Goal: Task Accomplishment & Management: Manage account settings

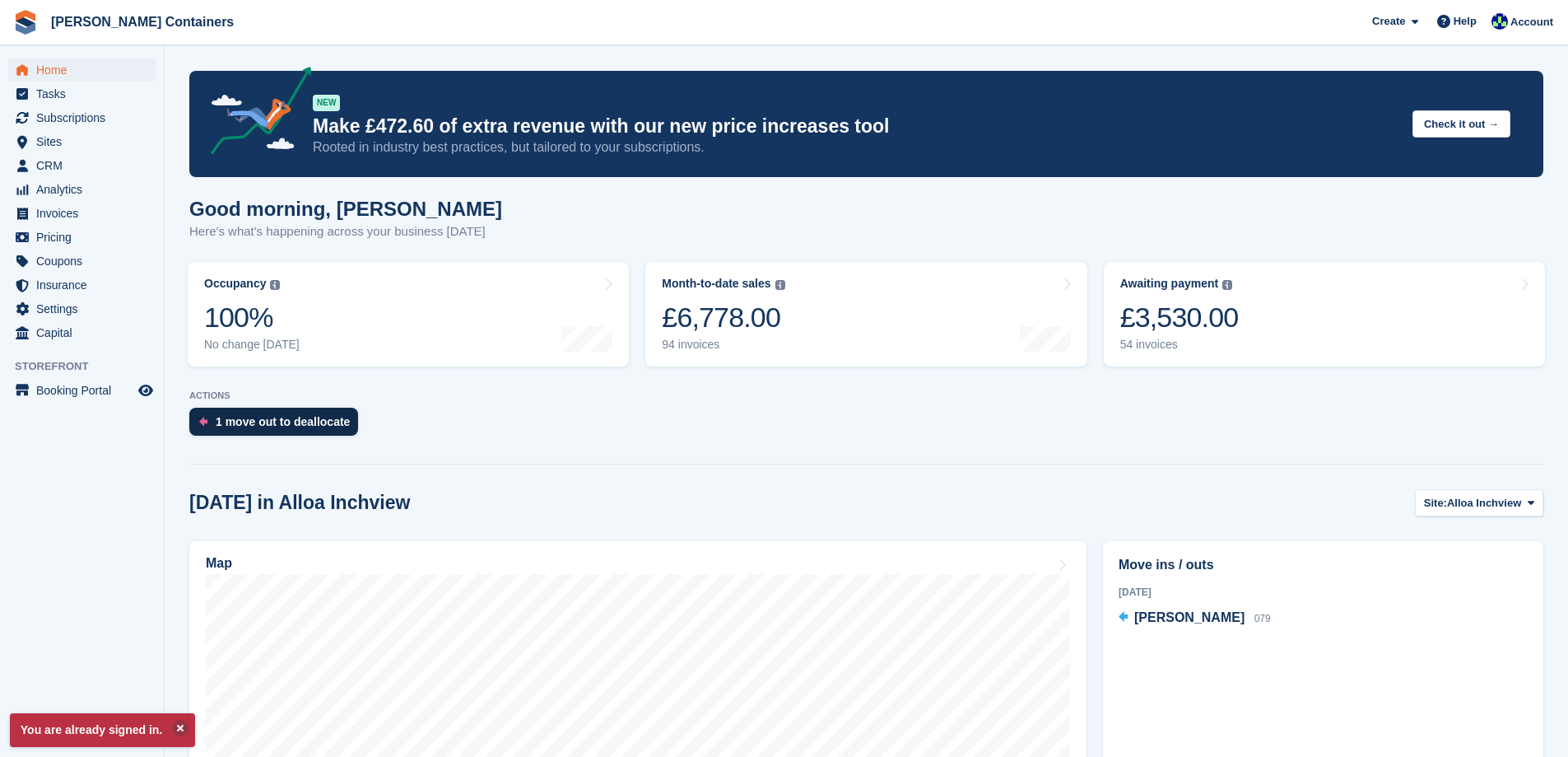
click at [299, 420] on div "1 move out to deallocate" at bounding box center [282, 422] width 134 height 14
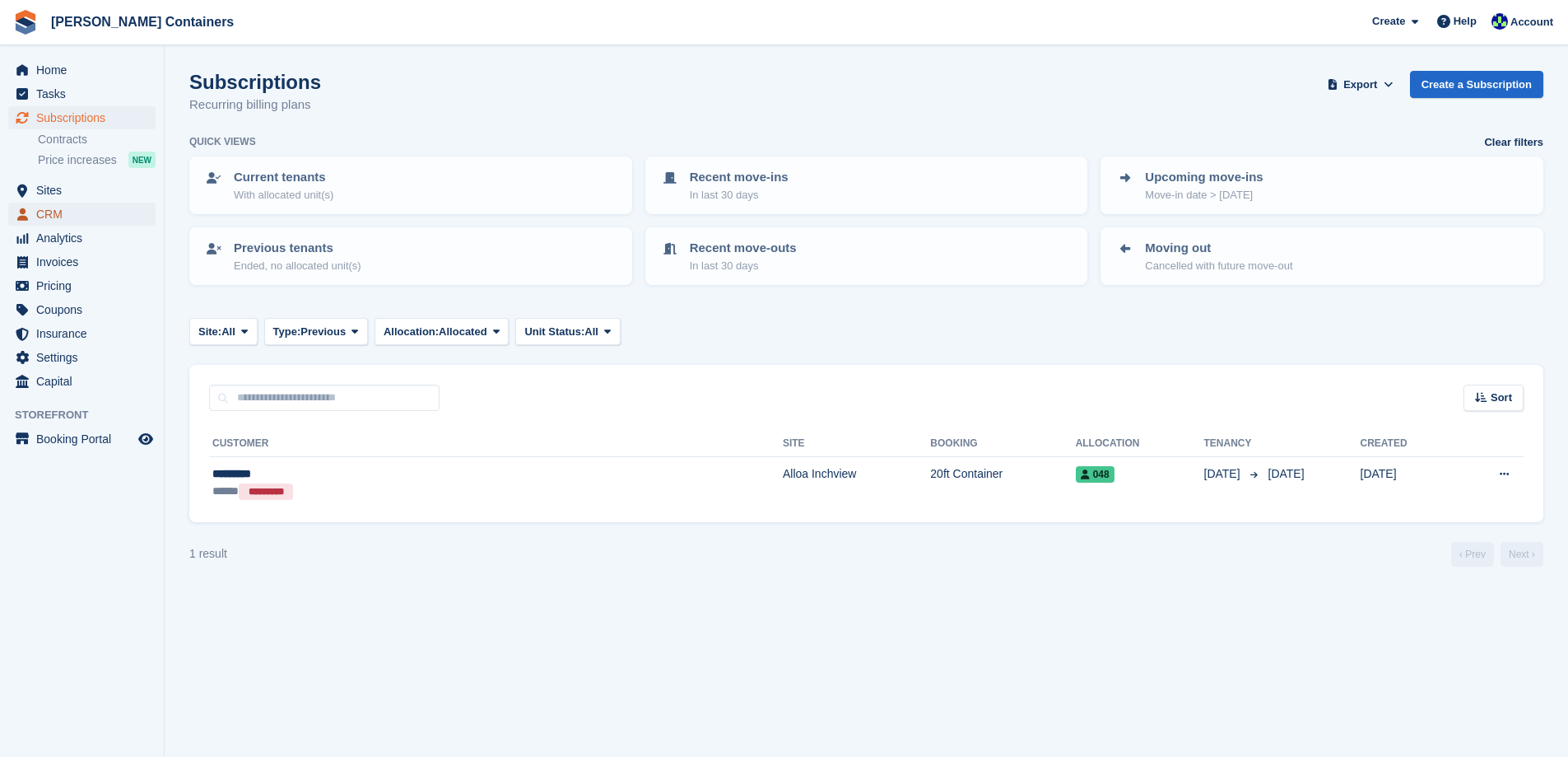
click at [31, 206] on span "menu" at bounding box center [22, 213] width 19 height 19
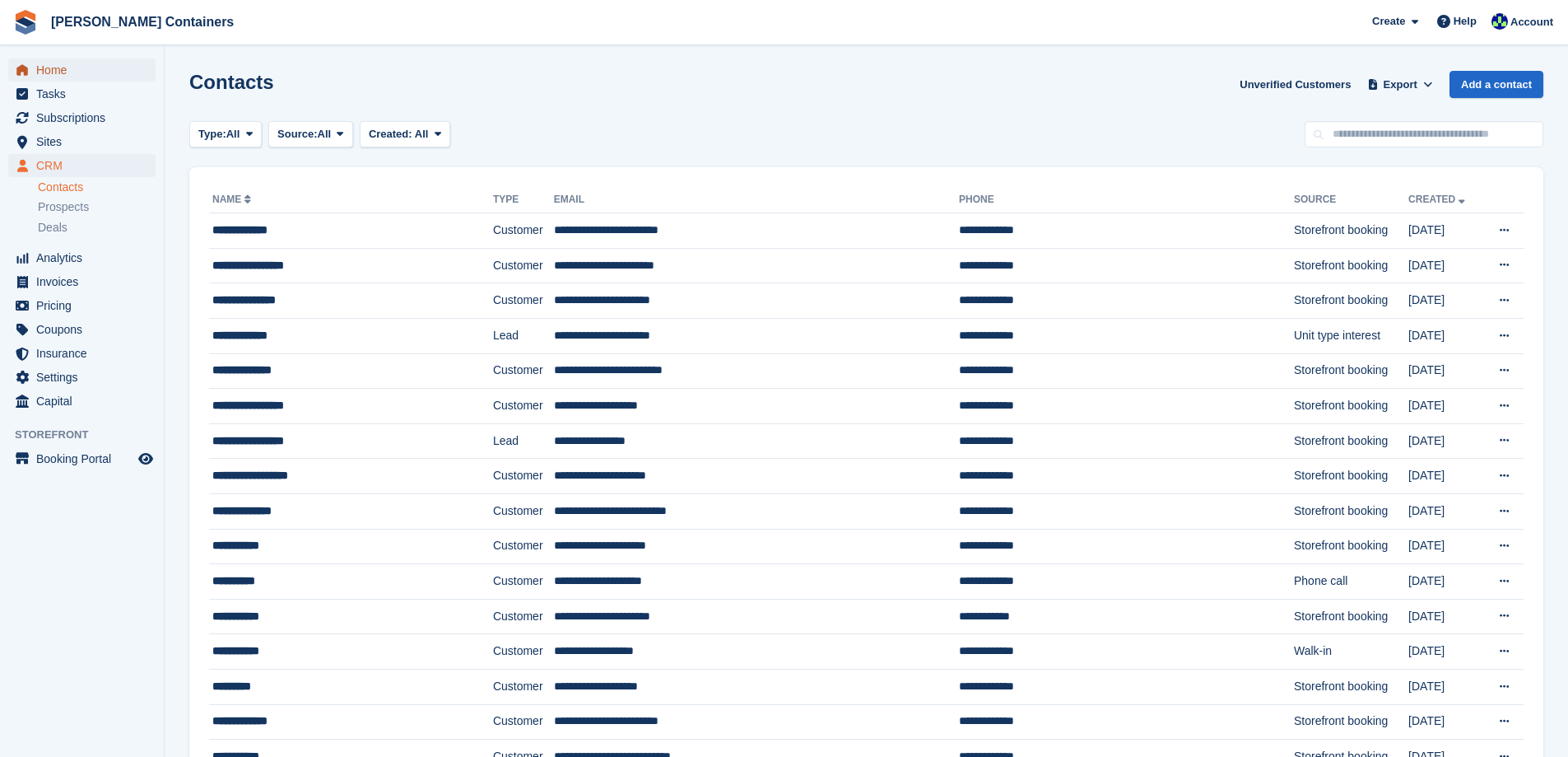
click at [56, 68] on span "Home" at bounding box center [85, 69] width 99 height 23
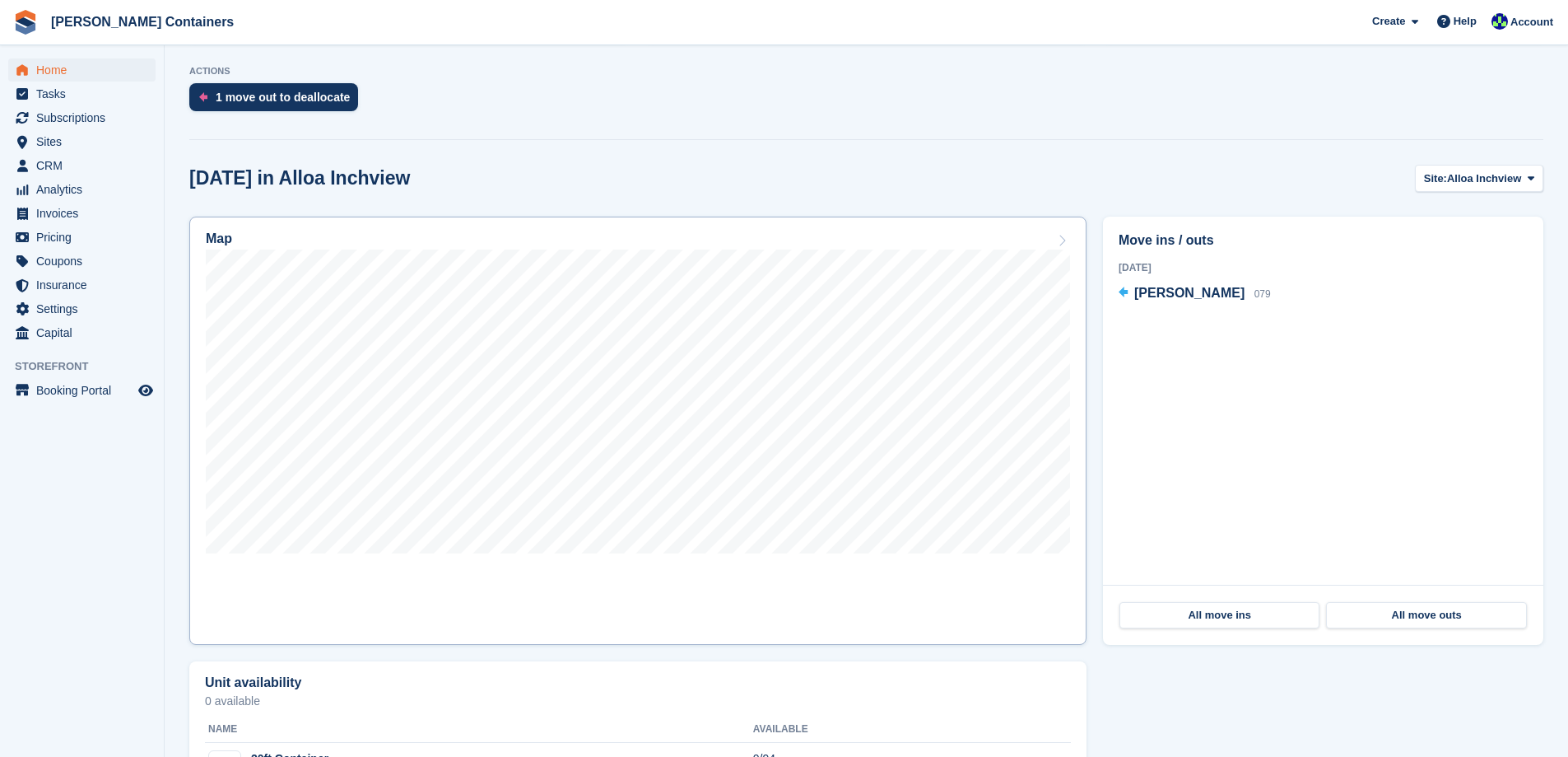
scroll to position [329, 0]
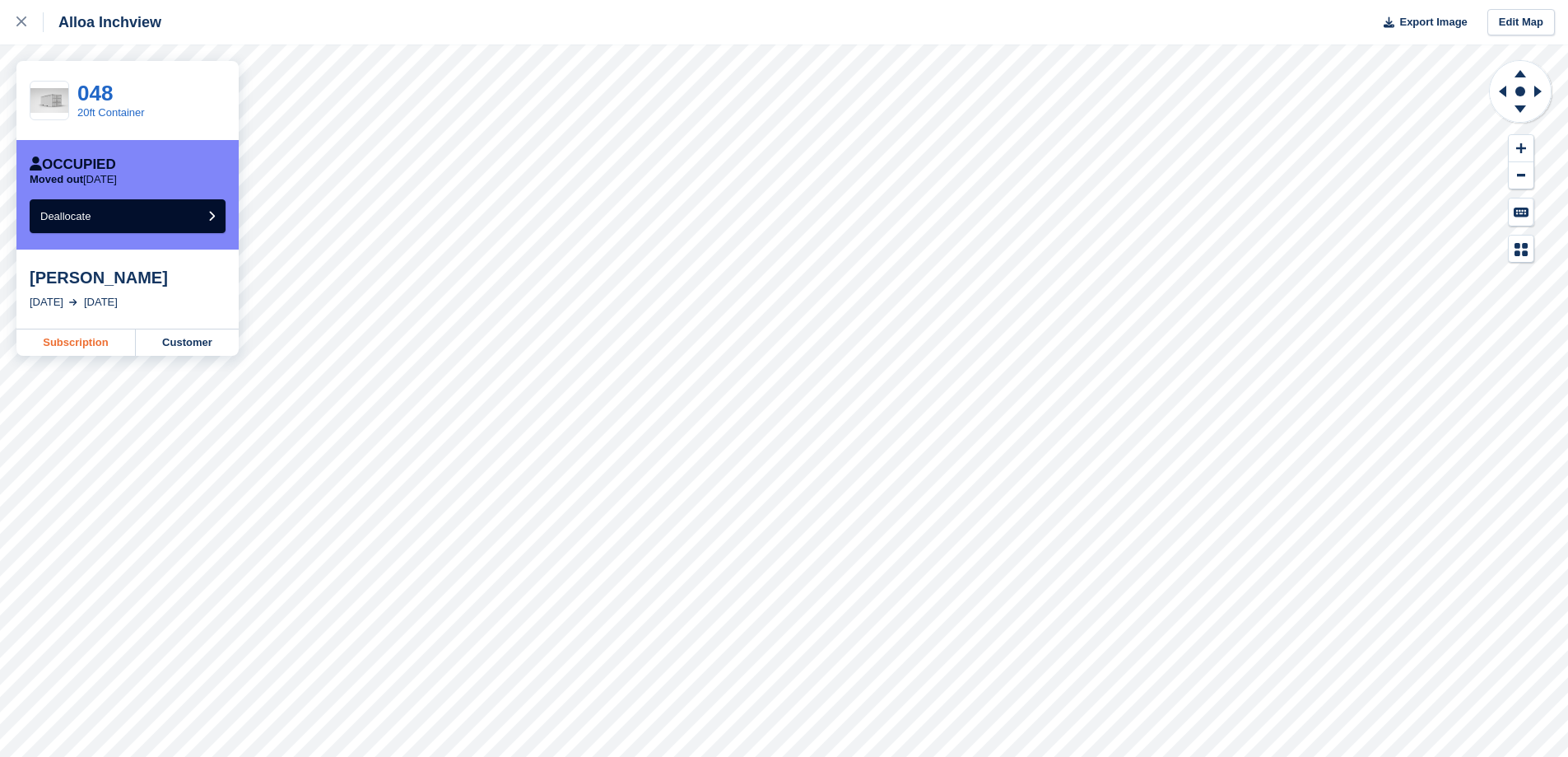
click at [55, 346] on link "Subscription" at bounding box center [75, 342] width 119 height 26
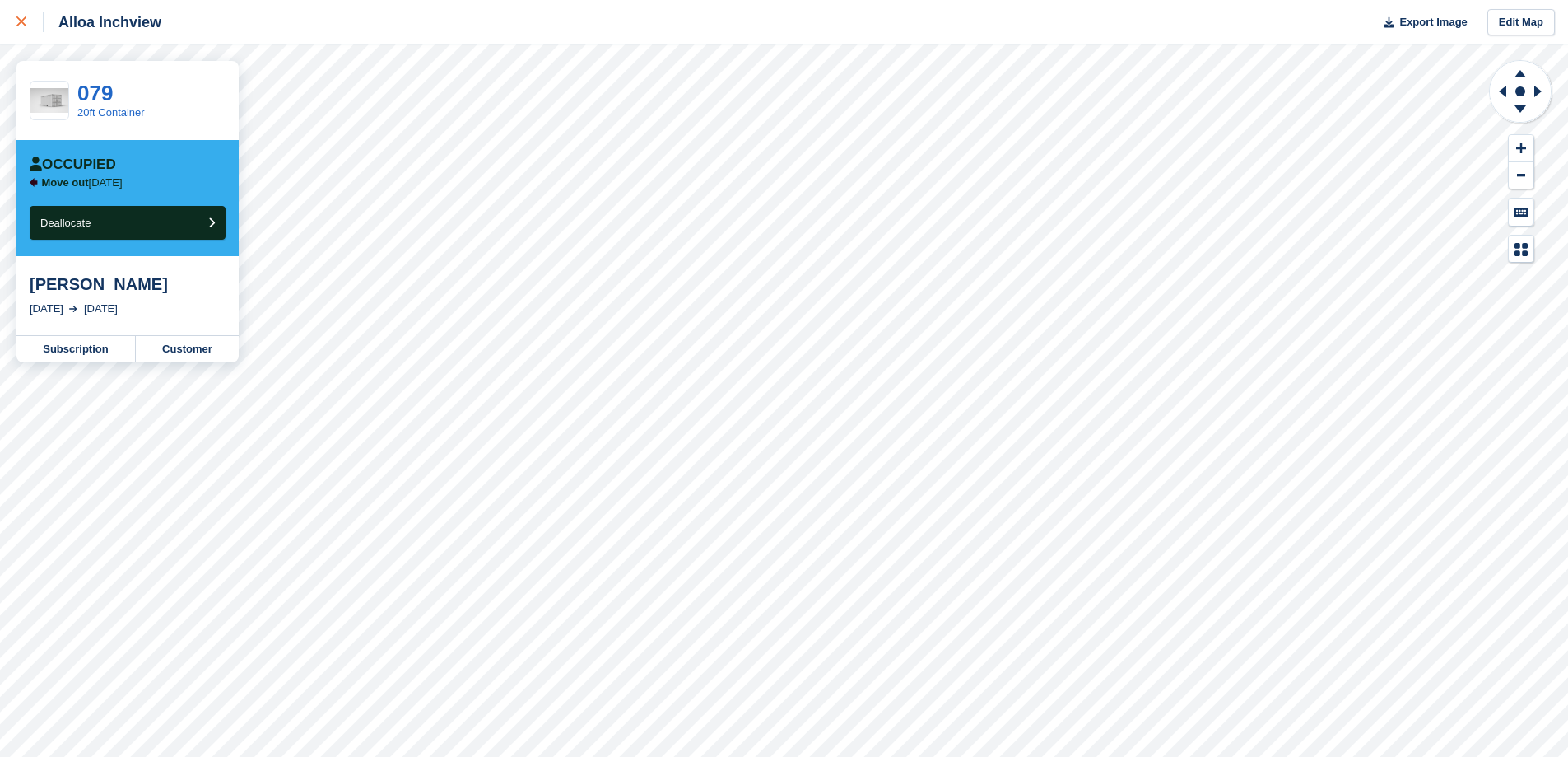
click at [30, 21] on div at bounding box center [30, 22] width 27 height 19
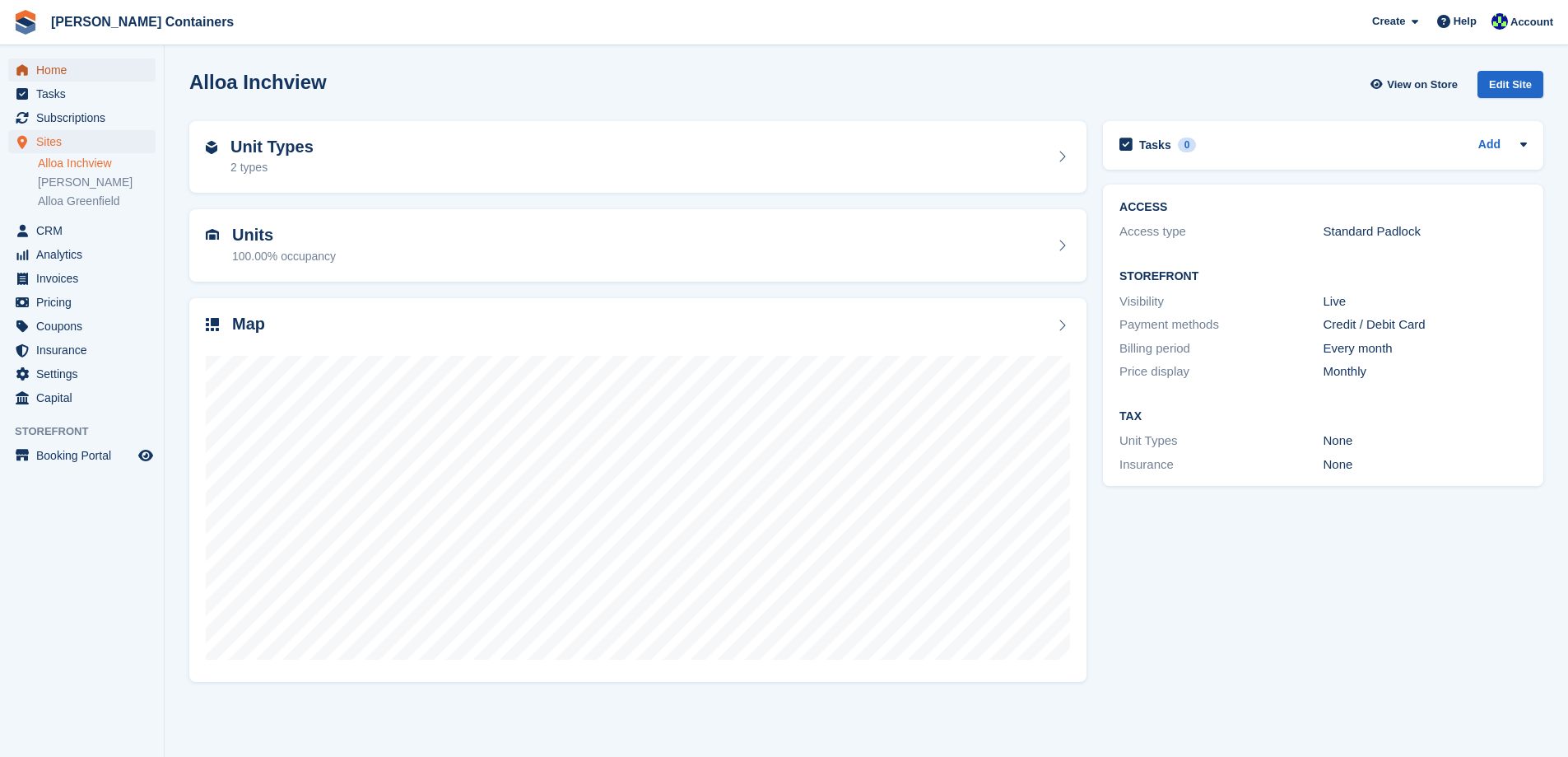
click at [52, 78] on span "Home" at bounding box center [85, 69] width 99 height 23
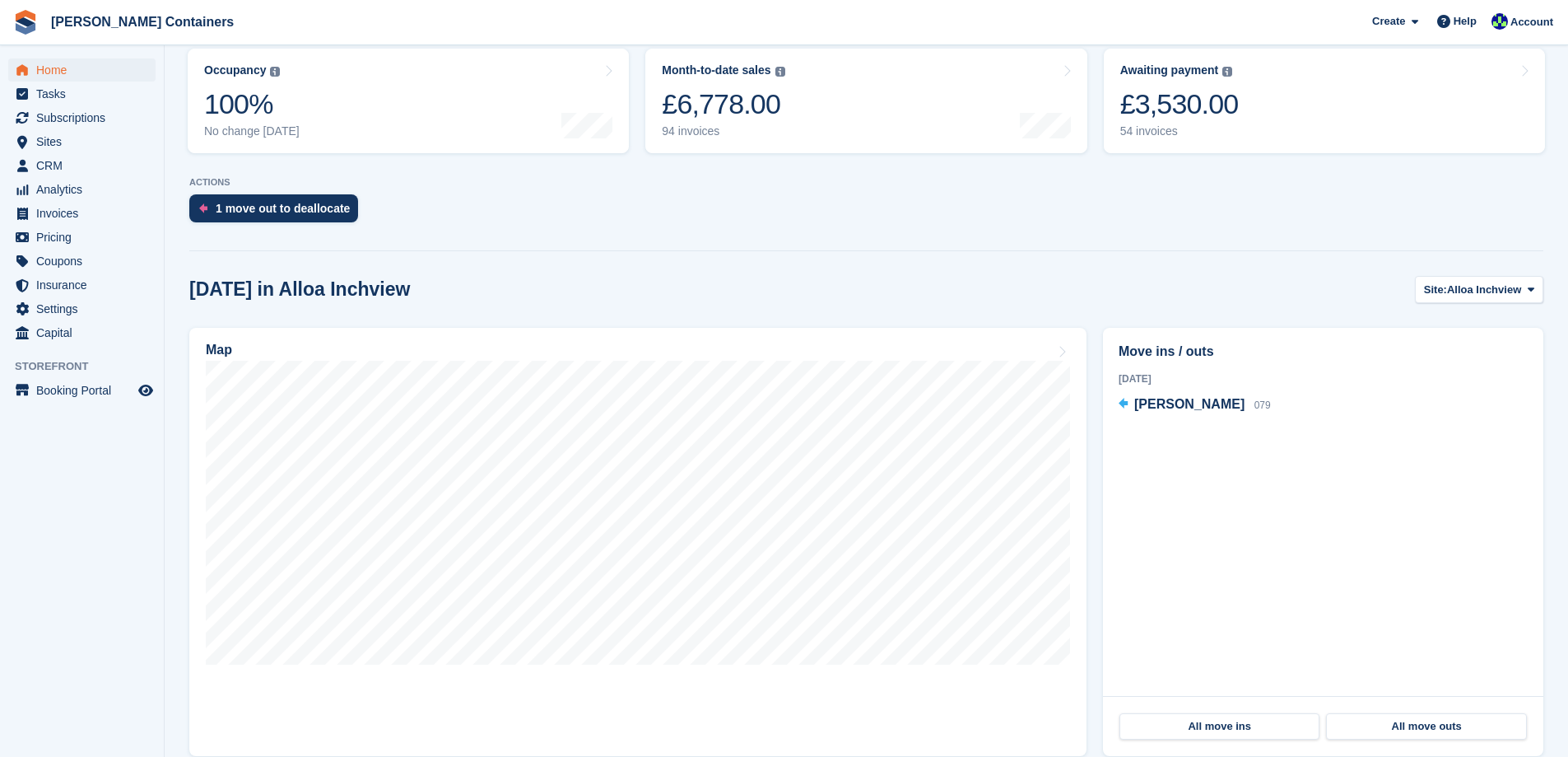
scroll to position [247, 0]
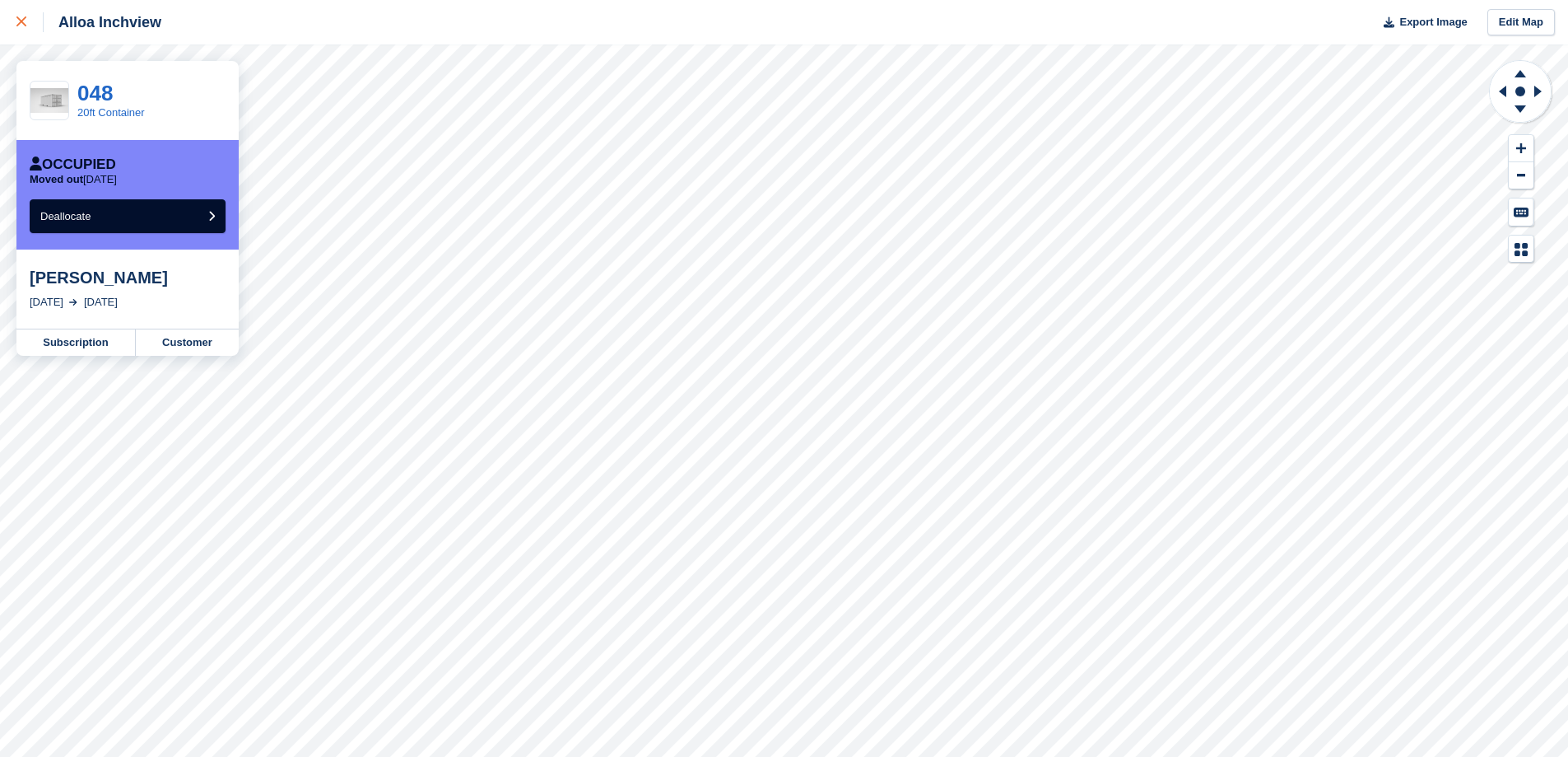
click at [17, 27] on div at bounding box center [30, 22] width 27 height 19
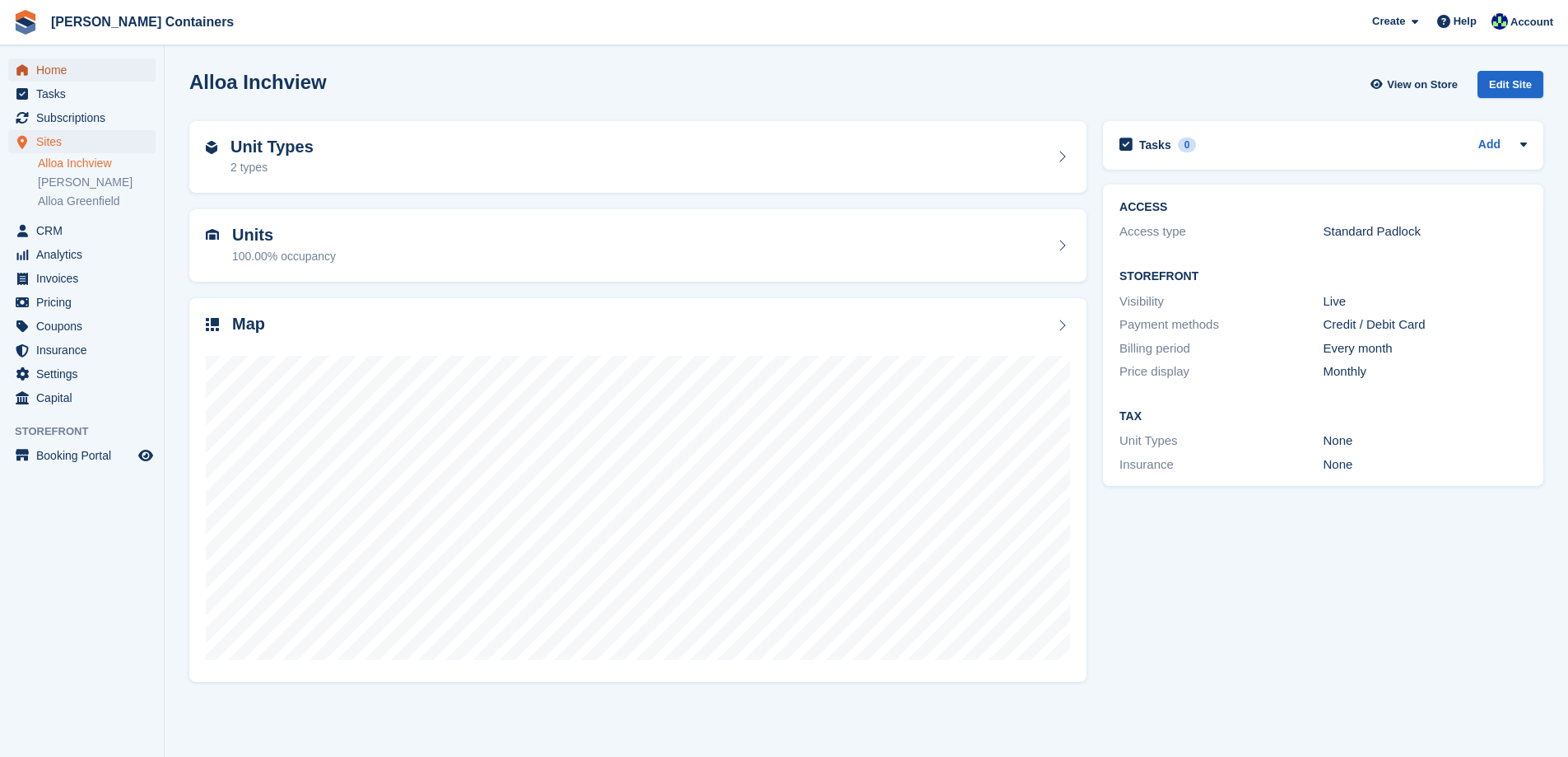
click at [52, 66] on span "Home" at bounding box center [85, 69] width 99 height 23
